Goal: Task Accomplishment & Management: Manage account settings

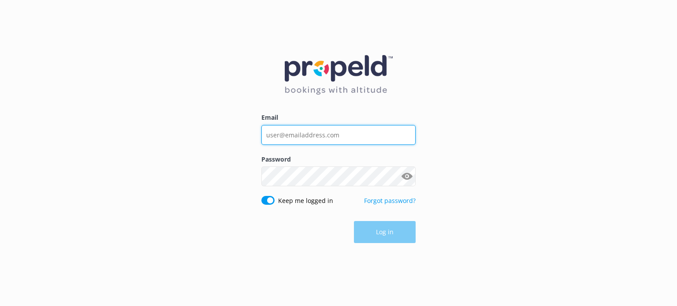
drag, startPoint x: 0, startPoint y: 0, endPoint x: 329, endPoint y: 133, distance: 355.0
click at [329, 133] on input "Email" at bounding box center [338, 135] width 154 height 20
type input "[EMAIL_ADDRESS][DOMAIN_NAME]"
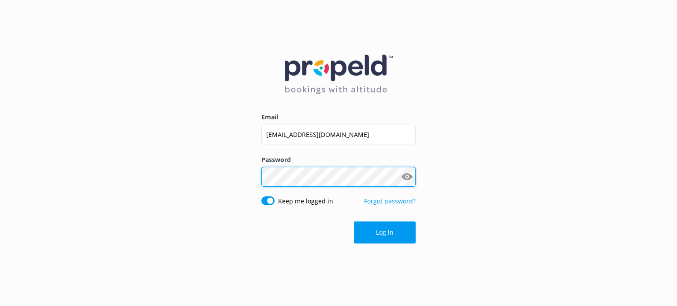
click button "Log in" at bounding box center [385, 233] width 62 height 22
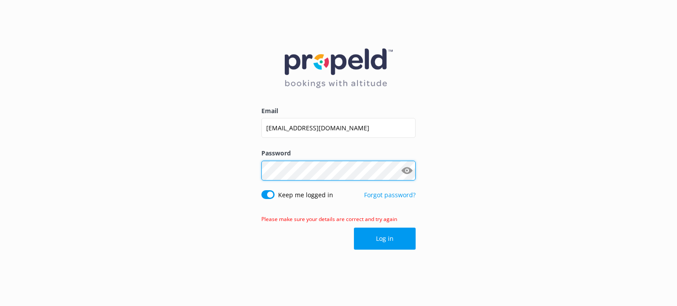
click button "Log in" at bounding box center [385, 239] width 62 height 22
click at [407, 169] on button "Show password" at bounding box center [407, 171] width 18 height 18
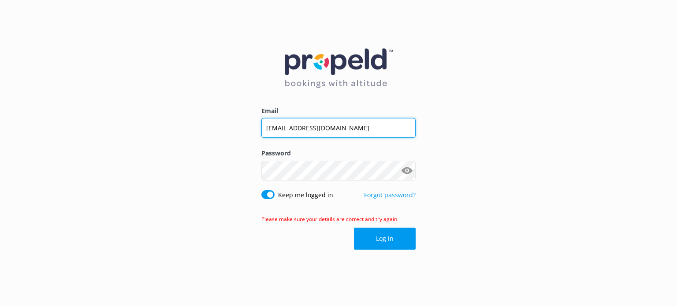
drag, startPoint x: 349, startPoint y: 126, endPoint x: 210, endPoint y: 116, distance: 139.2
click at [210, 116] on div "Email [EMAIL_ADDRESS][DOMAIN_NAME] Password Show password Keep me logged in For…" at bounding box center [338, 153] width 677 height 306
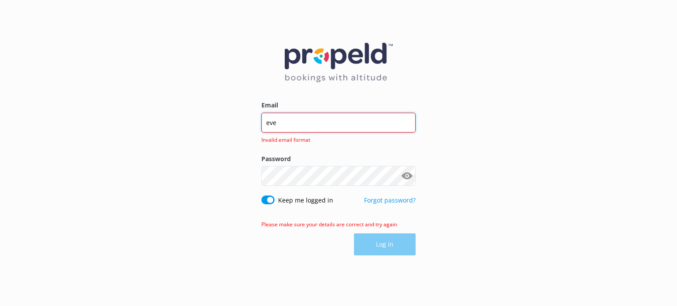
type input "[EMAIL_ADDRESS][DOMAIN_NAME]"
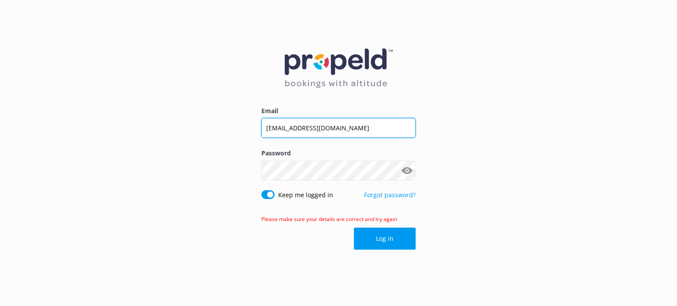
click button "Log in" at bounding box center [385, 239] width 62 height 22
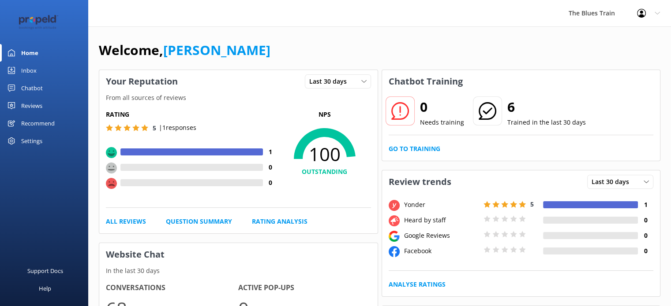
click at [42, 88] on div "Chatbot" at bounding box center [32, 88] width 22 height 18
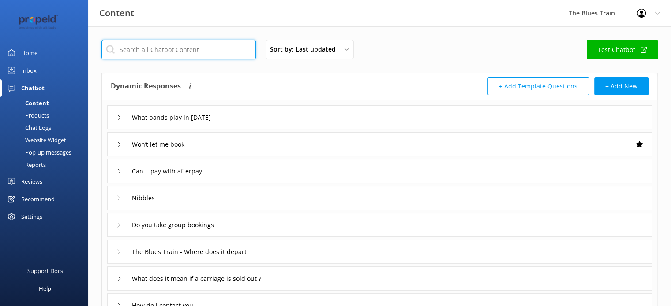
click at [146, 45] on input "text" at bounding box center [178, 50] width 154 height 20
type input "bar"
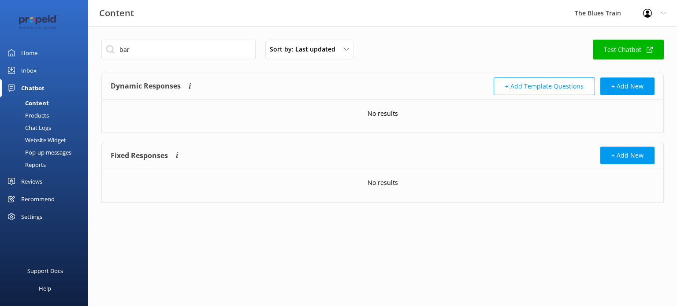
click at [42, 124] on div "Chat Logs" at bounding box center [28, 128] width 46 height 12
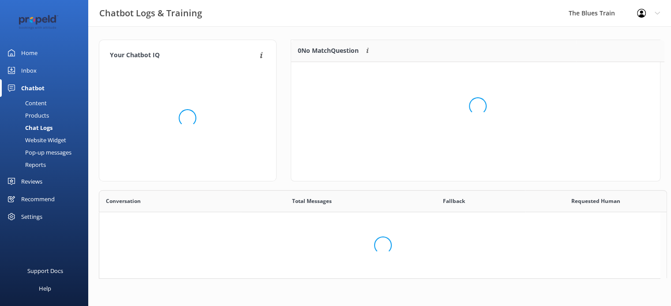
scroll to position [103, 362]
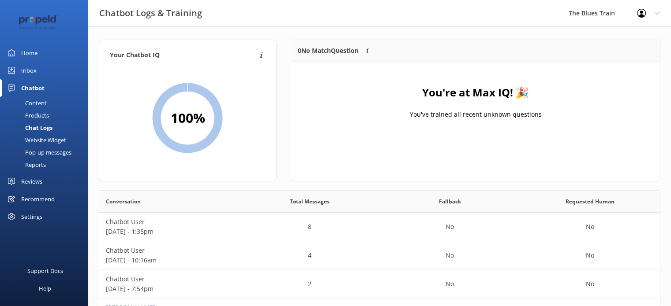
click at [35, 110] on div "Products" at bounding box center [27, 115] width 44 height 12
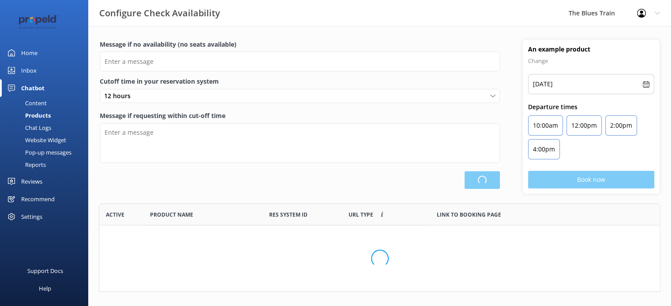
scroll to position [258, 554]
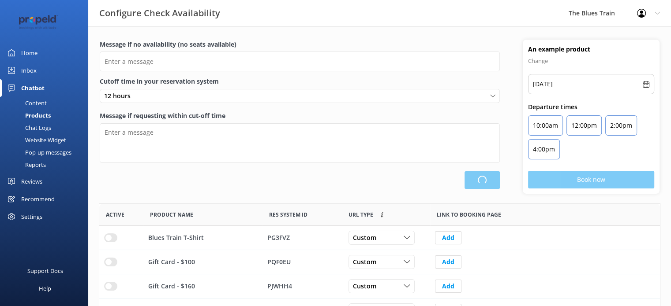
type input "There are no seats available, please check an alternative day"
type textarea "Our online booking system closes {hours} prior to departure. Please contact us …"
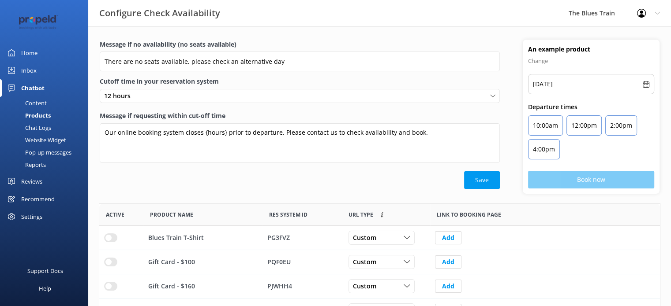
click at [34, 106] on div "Content" at bounding box center [25, 103] width 41 height 12
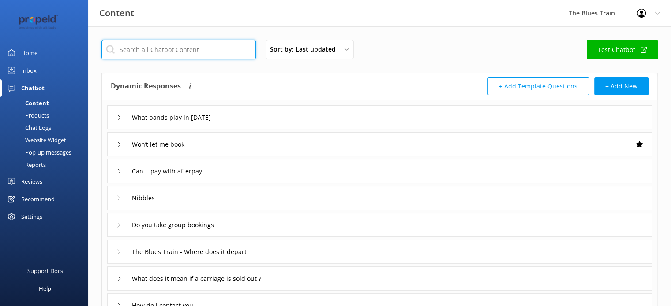
click at [189, 49] on input "text" at bounding box center [178, 50] width 154 height 20
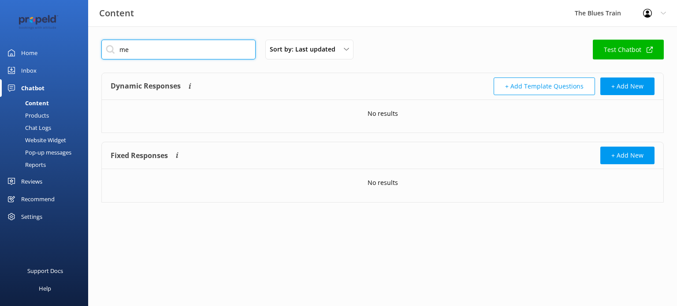
type input "m"
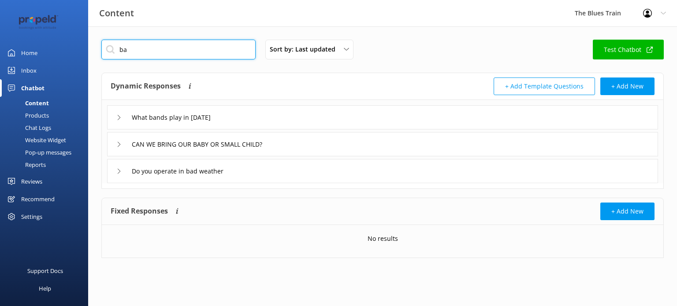
type input "b"
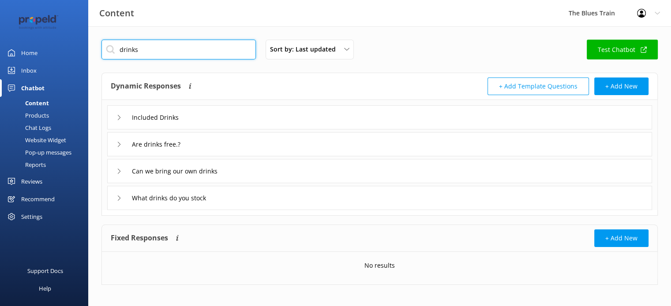
type input "drinks"
click at [118, 117] on icon at bounding box center [118, 117] width 5 height 5
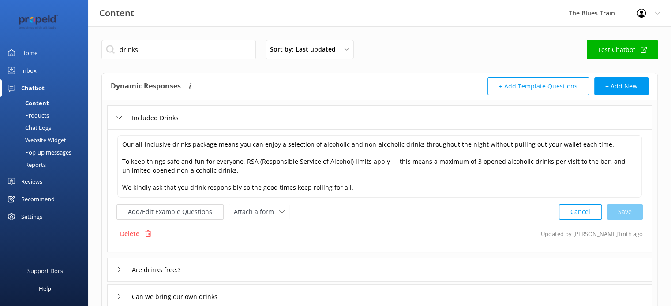
click at [118, 117] on icon at bounding box center [118, 117] width 5 height 5
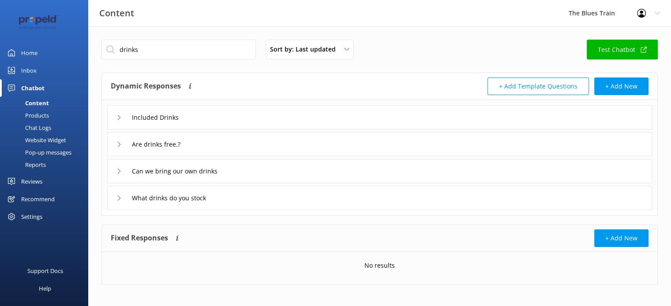
click at [117, 194] on div "What drinks do you stock" at bounding box center [163, 198] width 95 height 15
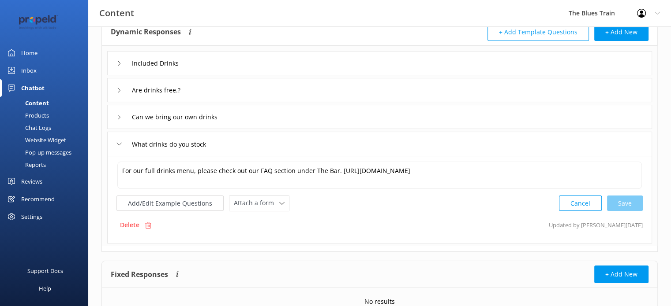
scroll to position [55, 0]
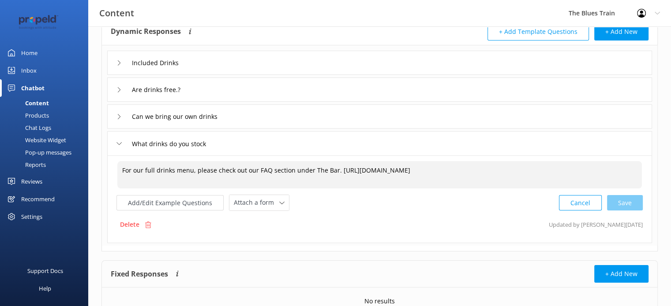
drag, startPoint x: 335, startPoint y: 170, endPoint x: 518, endPoint y: 164, distance: 183.0
click at [518, 164] on textarea "For our full drinks menu, please check out our FAQ section under The Bar. [URL]…" at bounding box center [379, 174] width 524 height 27
click at [465, 176] on textarea "For our full drinks menu, please check out our FAQ section under The Bar. [URL]…" at bounding box center [379, 174] width 524 height 27
click at [41, 72] on link "Inbox" at bounding box center [44, 71] width 88 height 18
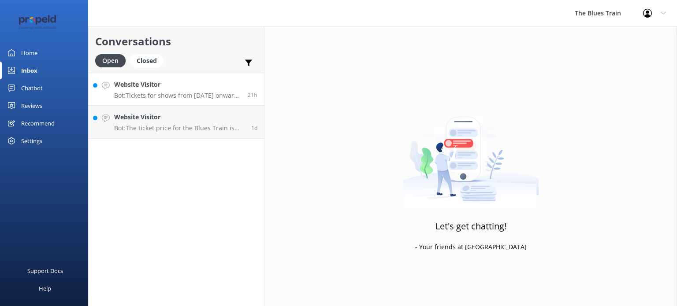
click at [183, 88] on h4 "Website Visitor" at bounding box center [177, 85] width 127 height 10
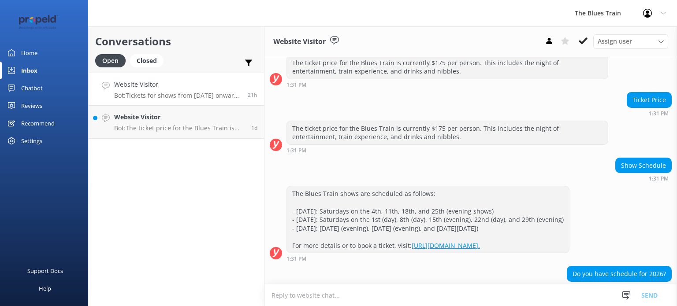
scroll to position [156, 0]
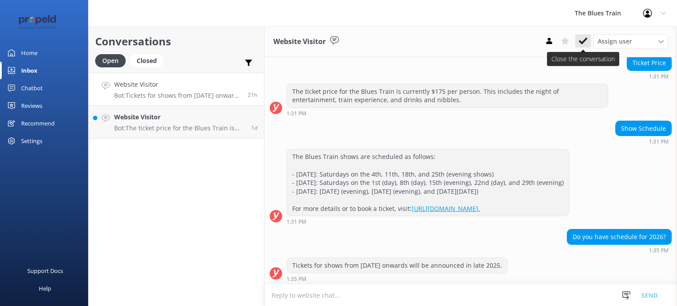
click at [584, 41] on use at bounding box center [583, 40] width 9 height 7
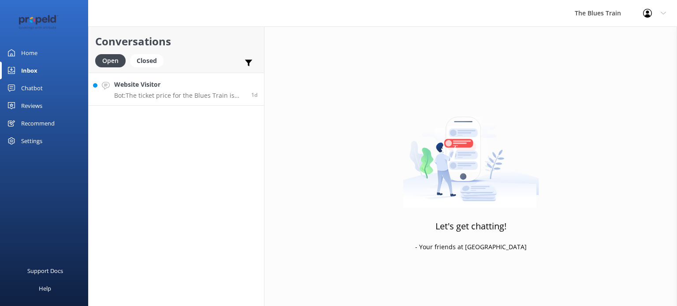
click at [185, 93] on p "Bot: The ticket price for the Blues Train is currently $175 per person. This in…" at bounding box center [179, 96] width 130 height 8
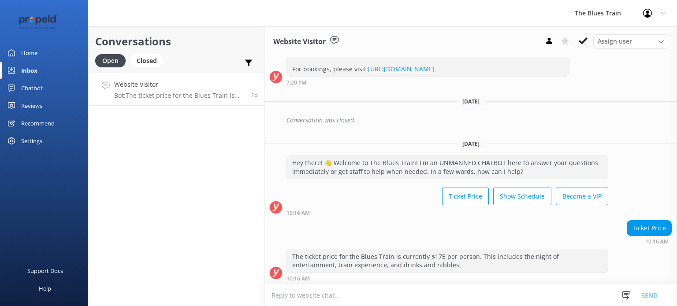
scroll to position [164, 0]
click at [589, 42] on button at bounding box center [583, 40] width 16 height 13
